Goal: Information Seeking & Learning: Find specific fact

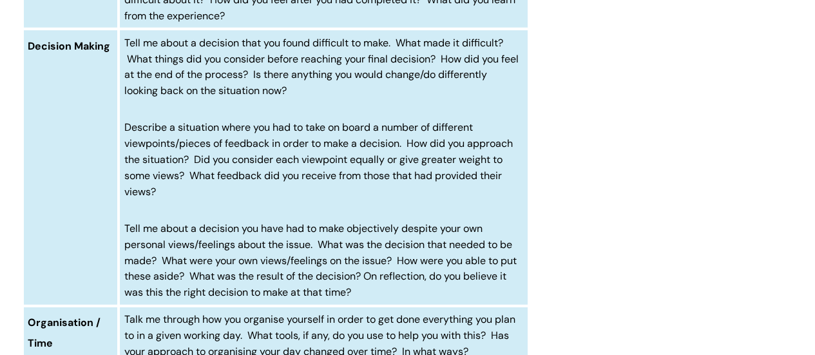
scroll to position [1670, 0]
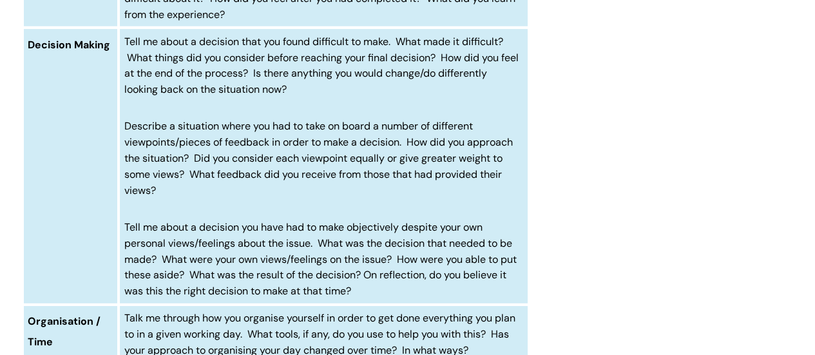
click at [41, 46] on span "Decision Making" at bounding box center [69, 45] width 83 height 14
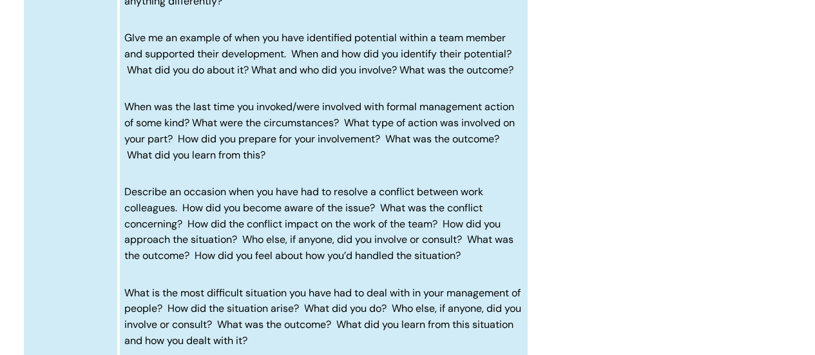
scroll to position [3309, 0]
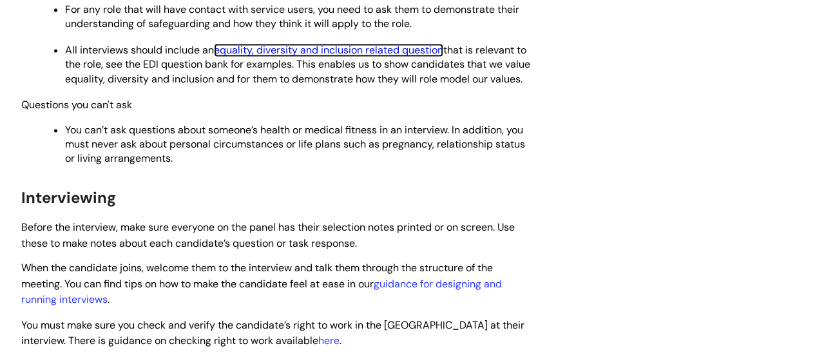
scroll to position [908, 0]
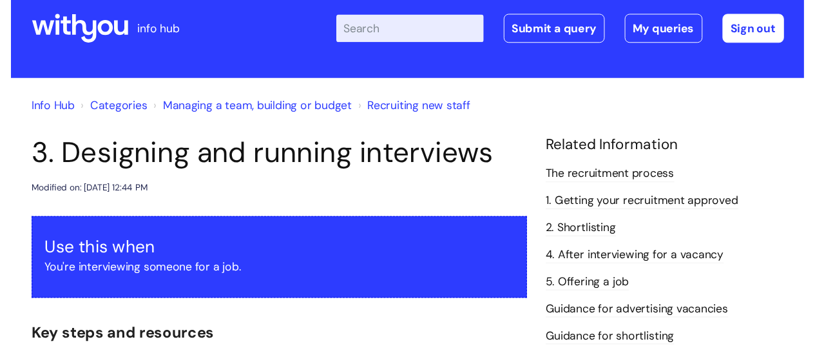
scroll to position [19, 0]
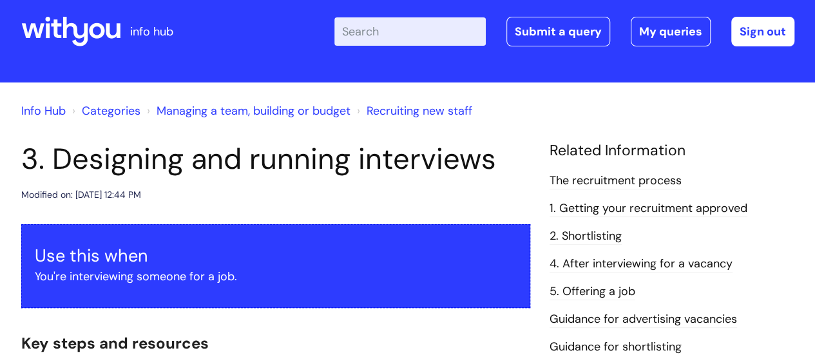
click at [392, 30] on input "Enter your search term here..." at bounding box center [410, 31] width 151 height 28
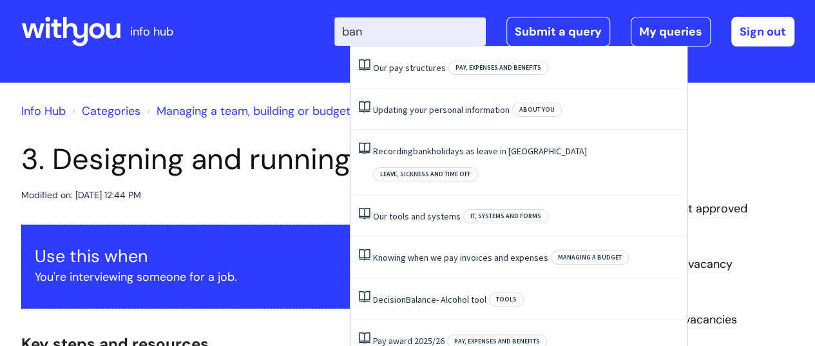
type input "band"
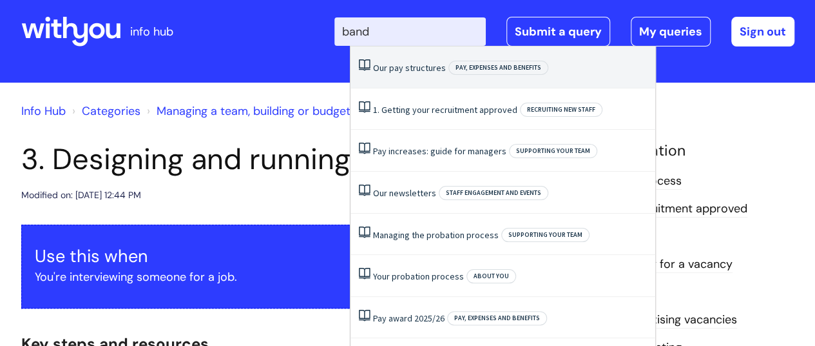
click at [402, 59] on li "Our pay structures Pay, expenses and benefits" at bounding box center [503, 67] width 305 height 42
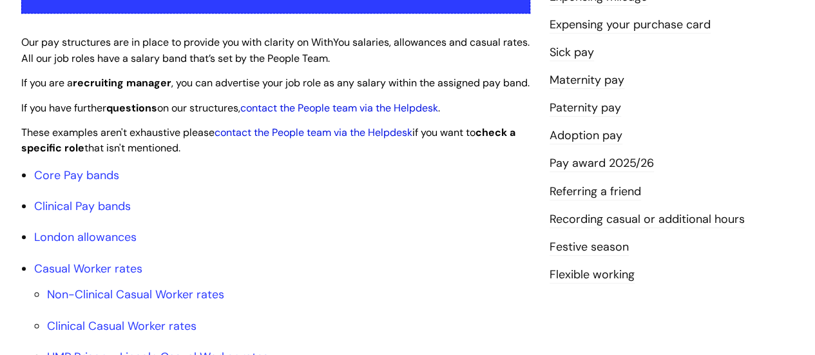
scroll to position [317, 0]
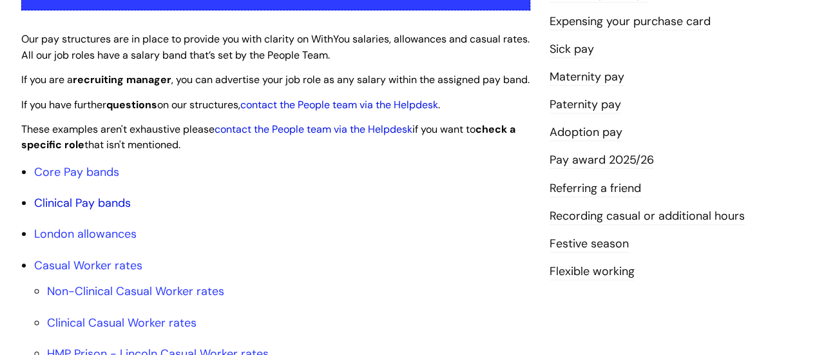
click at [108, 211] on link "Clinical Pay bands" at bounding box center [82, 202] width 97 height 15
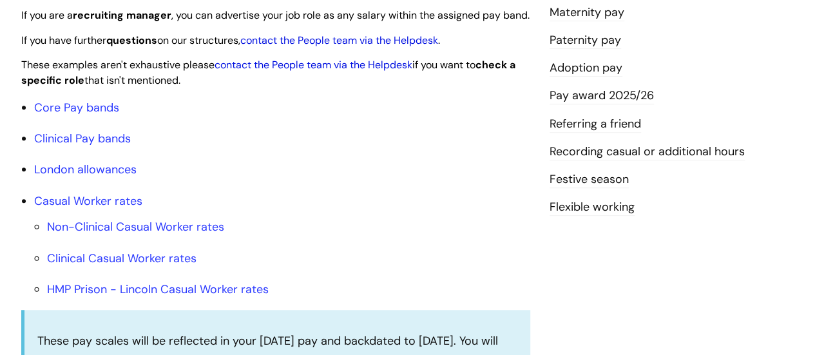
scroll to position [382, 0]
click at [104, 115] on link "Core Pay bands" at bounding box center [76, 107] width 85 height 15
click at [96, 115] on link "Core Pay bands" at bounding box center [76, 107] width 85 height 15
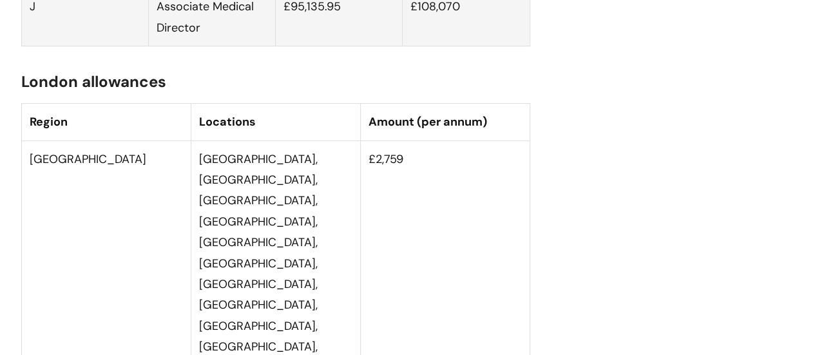
scroll to position [2670, 0]
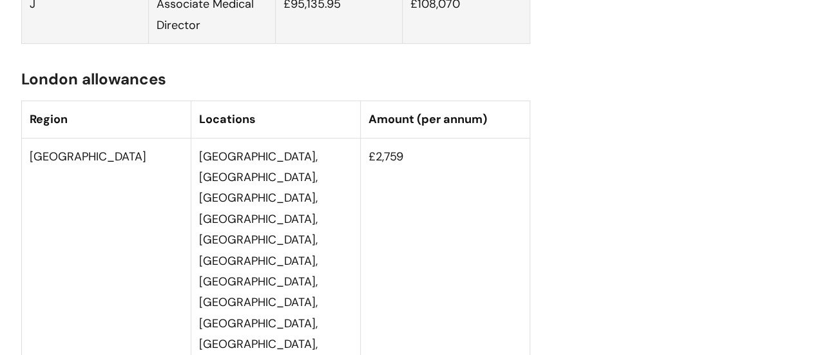
click at [743, 135] on div "Our pay structures Modified on: Tue, 29 Jul, 2025 at 12:04 PM Use this to Under…" at bounding box center [408, 213] width 793 height 5444
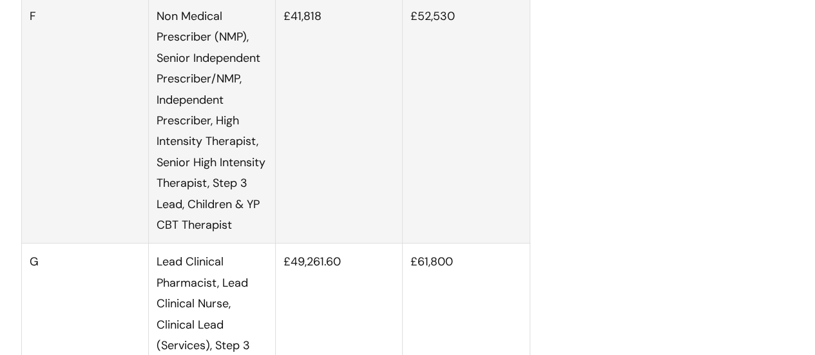
scroll to position [2093, 0]
